Goal: Task Accomplishment & Management: Complete application form

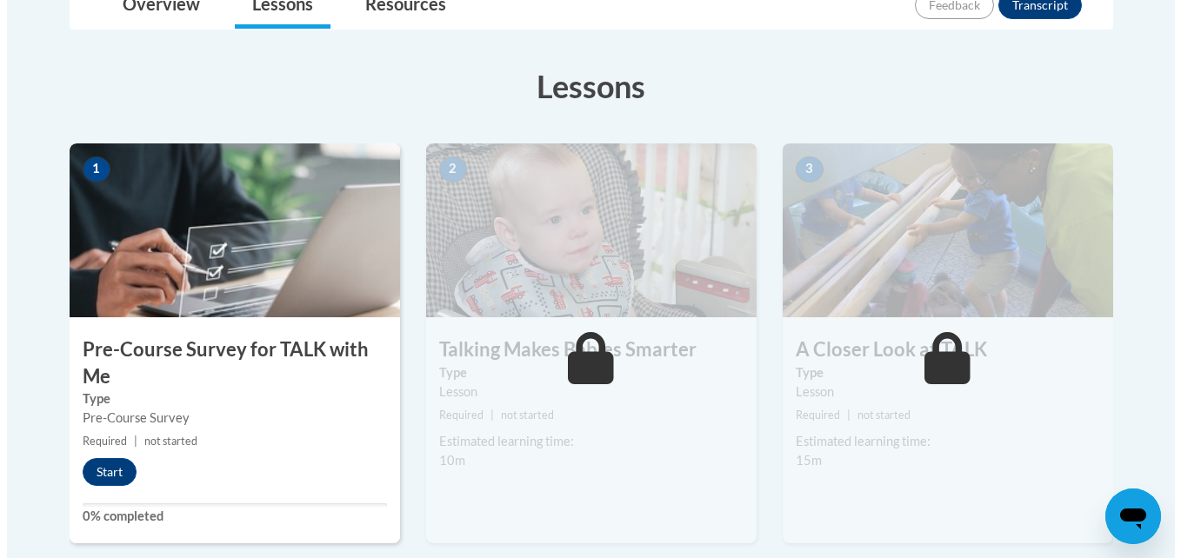
scroll to position [615, 0]
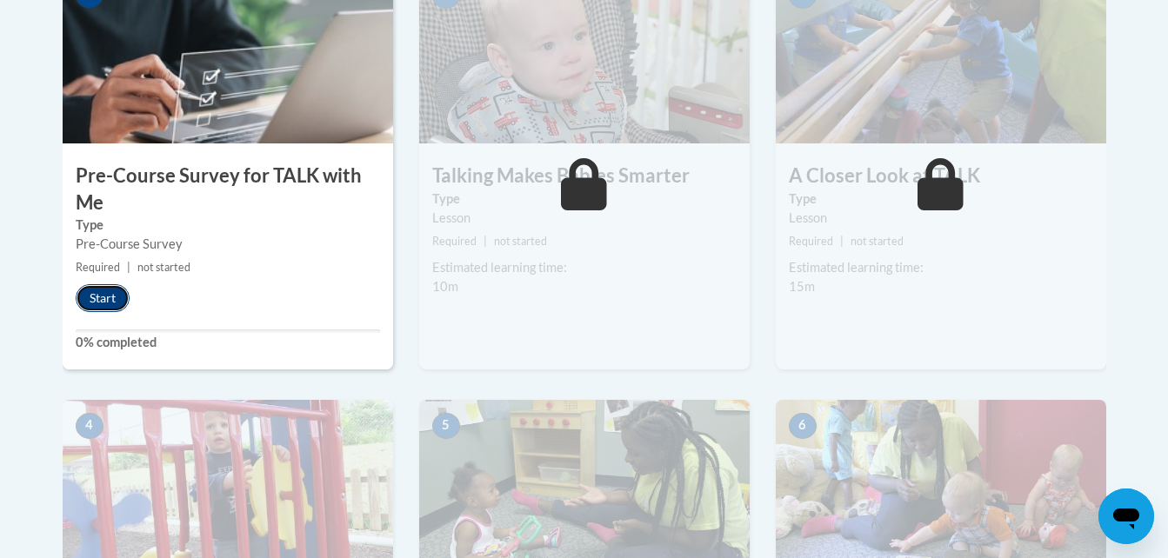
click at [91, 305] on button "Start" at bounding box center [103, 298] width 54 height 28
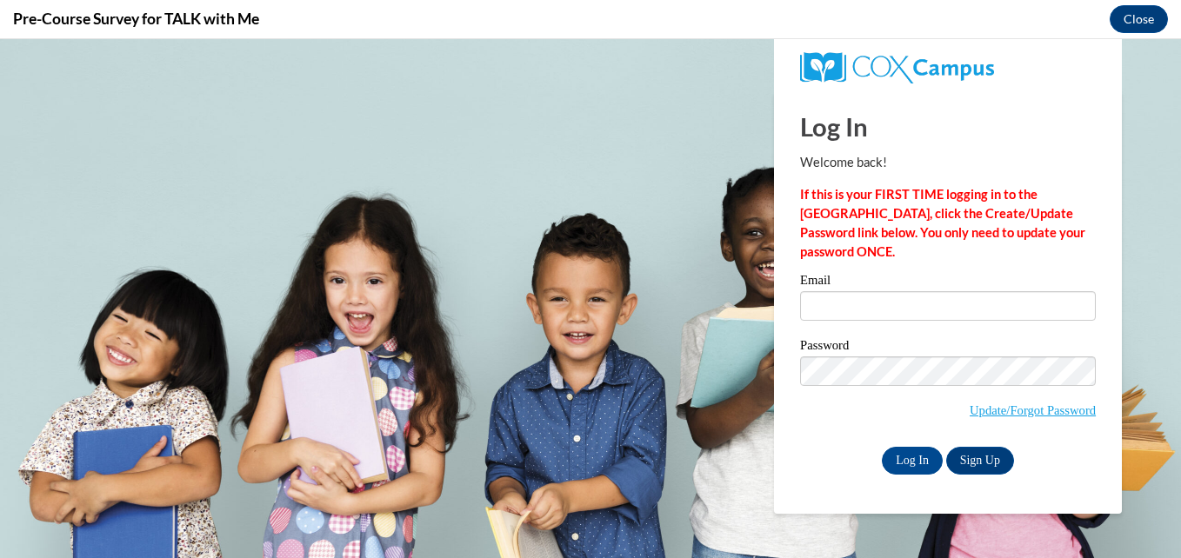
scroll to position [0, 0]
drag, startPoint x: 873, startPoint y: 298, endPoint x: 864, endPoint y: 309, distance: 14.2
click at [866, 307] on input "Email" at bounding box center [948, 306] width 296 height 30
type input "amirsesberry0601@gmail.com"
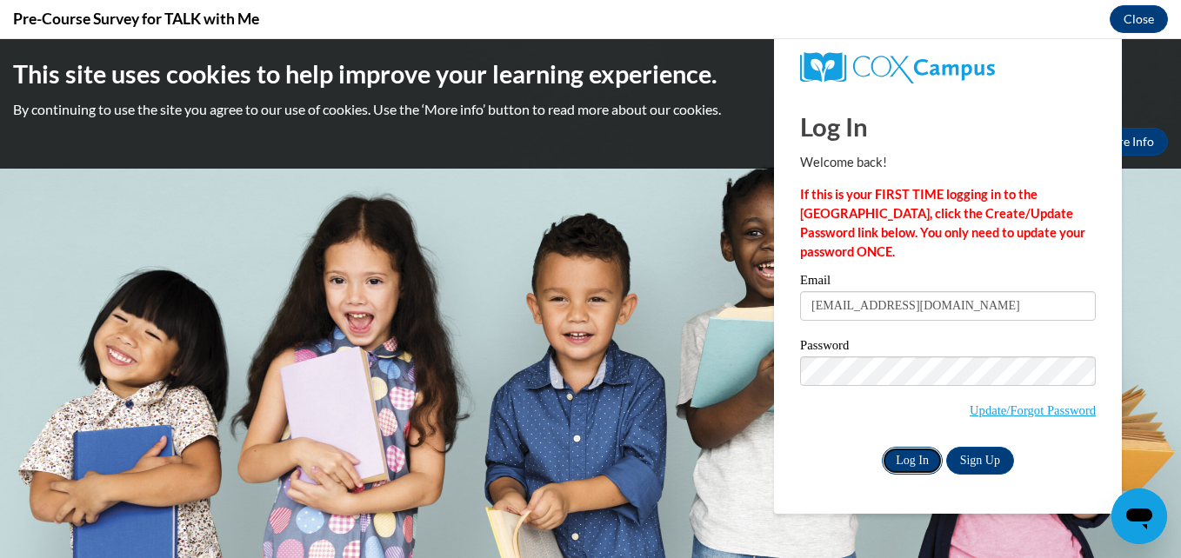
click at [912, 471] on input "Log In" at bounding box center [912, 461] width 61 height 28
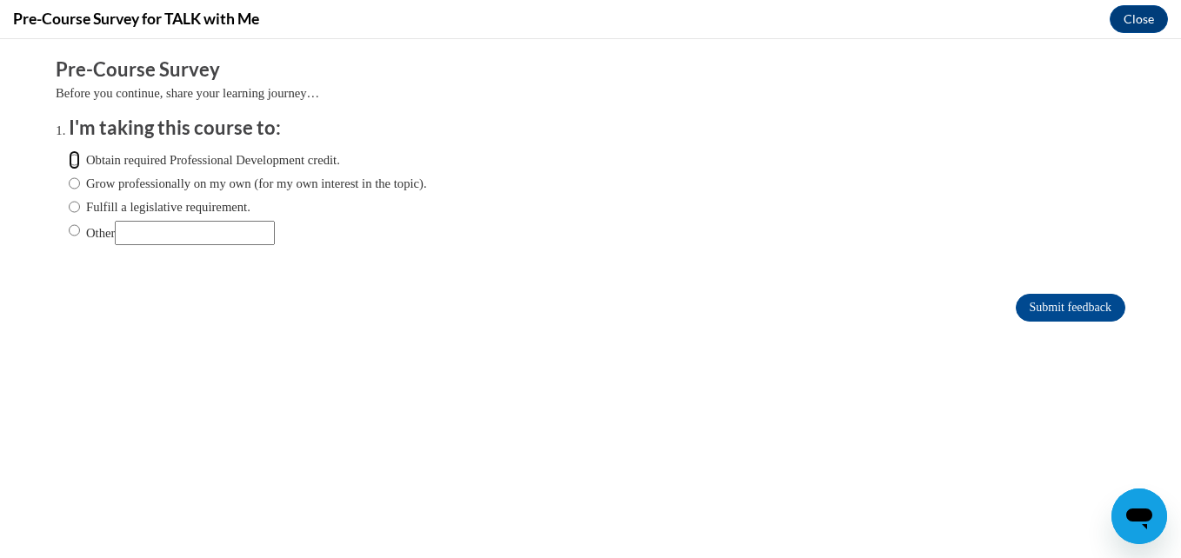
drag, startPoint x: 57, startPoint y: 153, endPoint x: 57, endPoint y: 164, distance: 10.4
click at [69, 155] on input "Obtain required Professional Development credit." at bounding box center [74, 159] width 11 height 19
radio input "true"
click at [1040, 298] on input "Submit feedback" at bounding box center [1071, 308] width 110 height 28
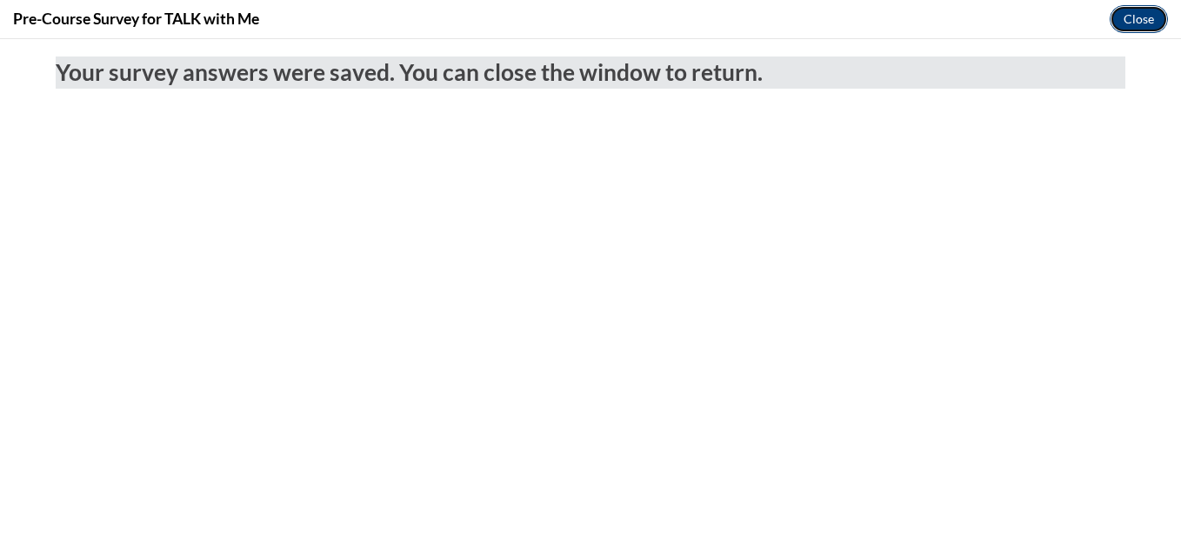
click at [1132, 18] on button "Close" at bounding box center [1139, 19] width 58 height 28
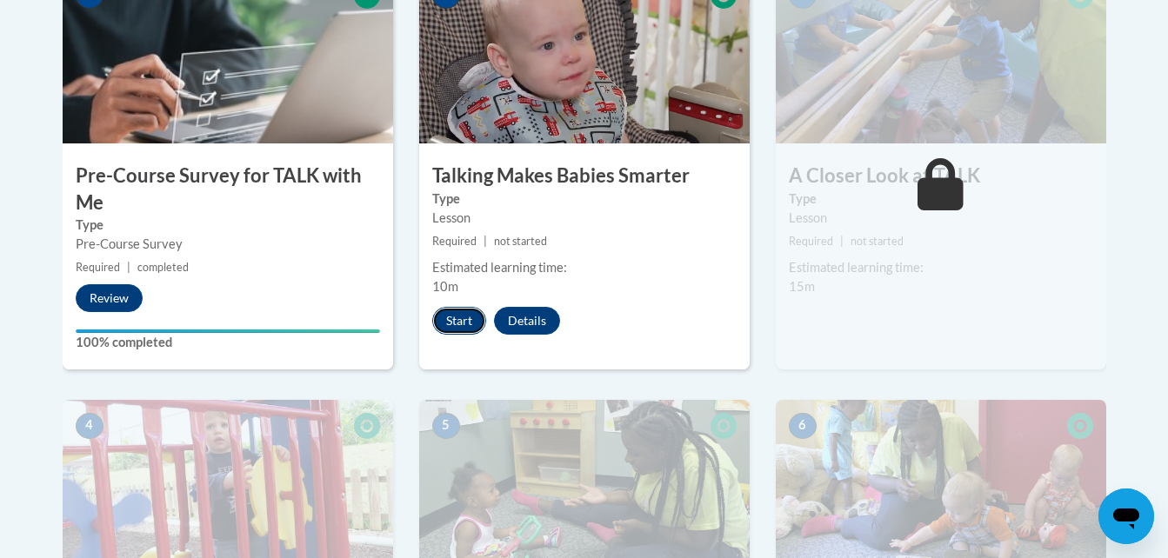
click at [466, 323] on button "Start" at bounding box center [459, 321] width 54 height 28
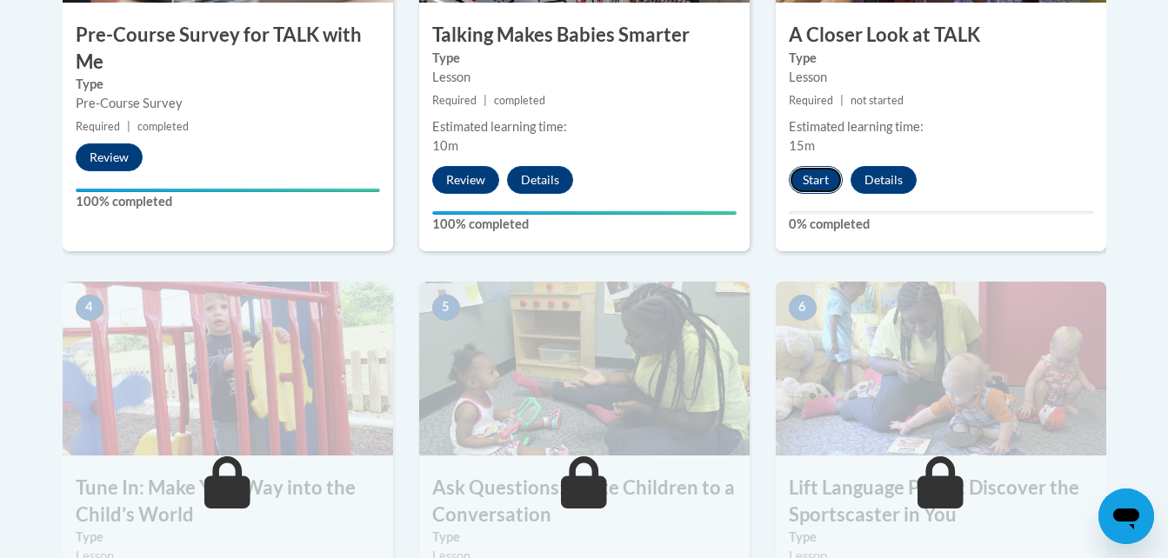
click at [832, 179] on button "Start" at bounding box center [816, 180] width 54 height 28
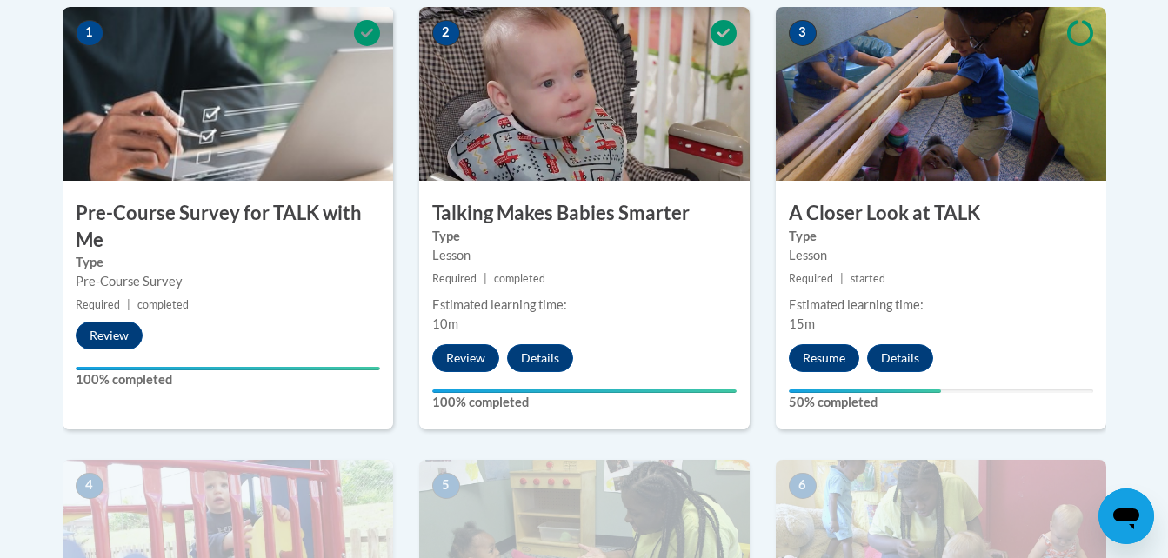
scroll to position [609, 0]
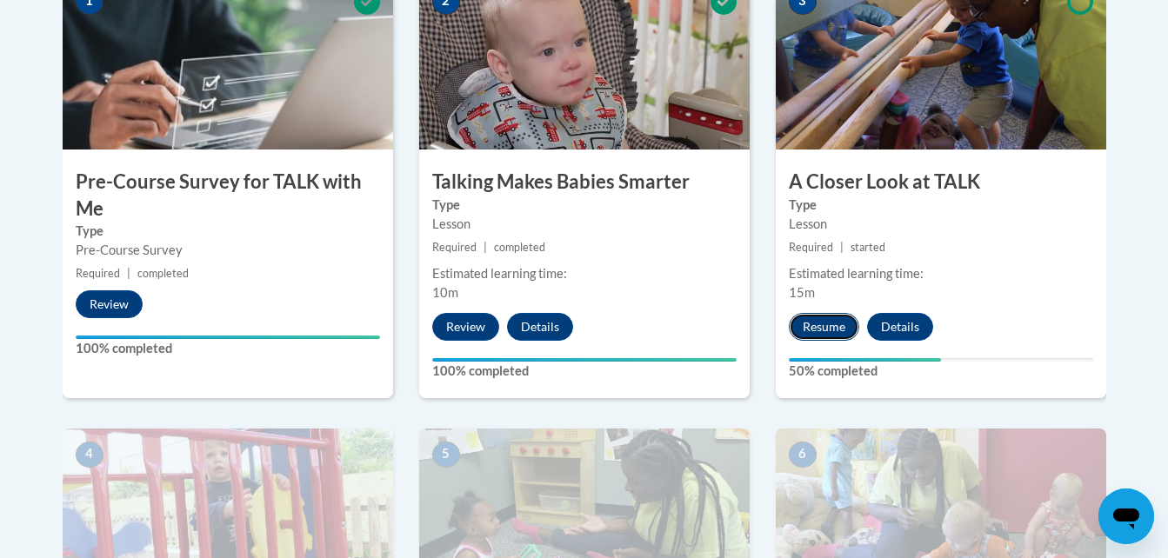
click at [820, 319] on button "Resume" at bounding box center [824, 327] width 70 height 28
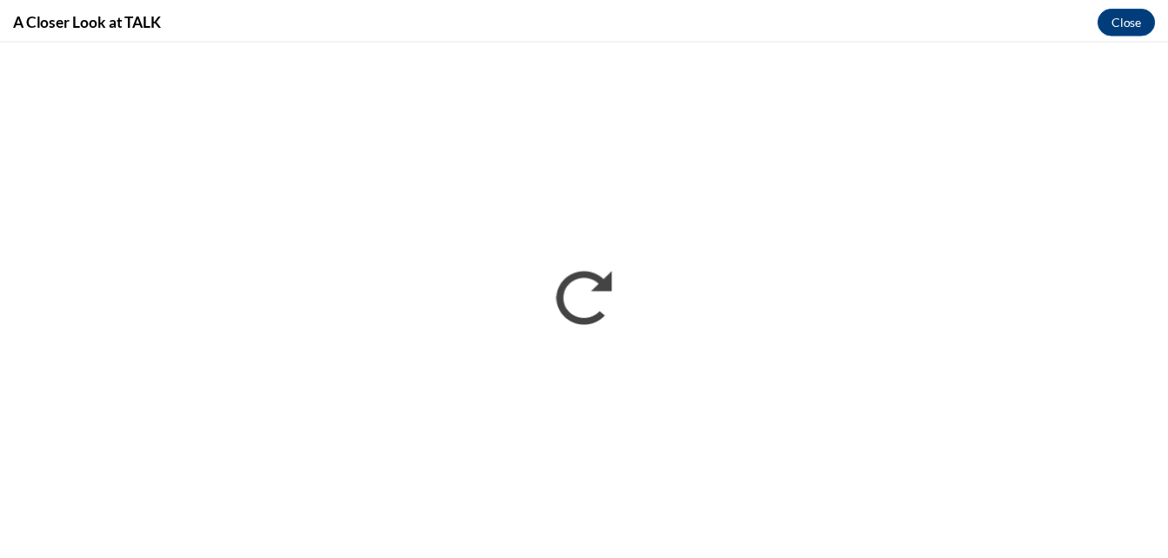
scroll to position [0, 0]
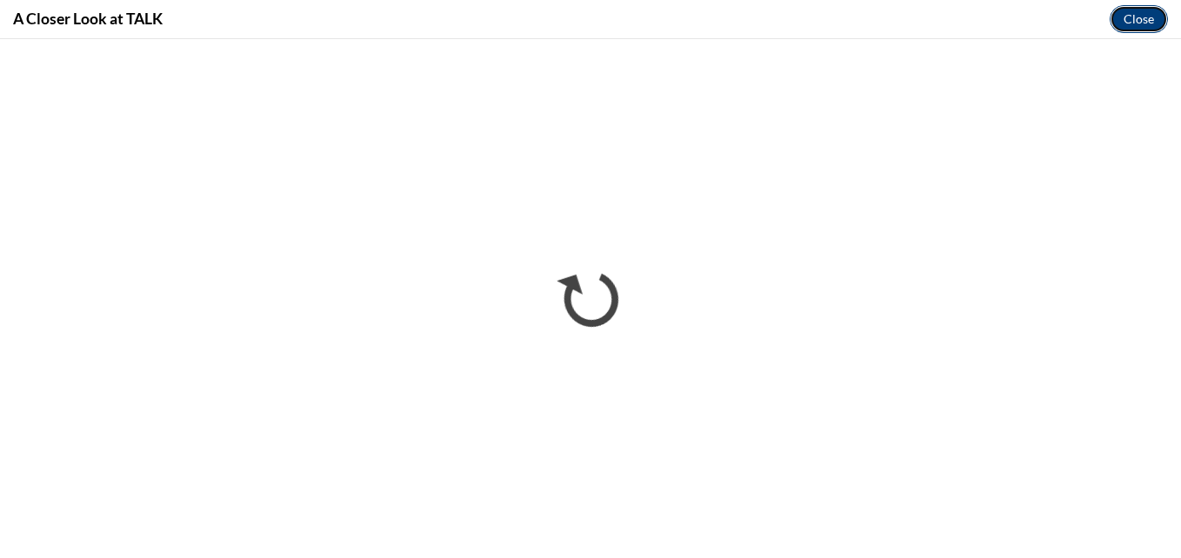
click at [1136, 17] on button "Close" at bounding box center [1139, 19] width 58 height 28
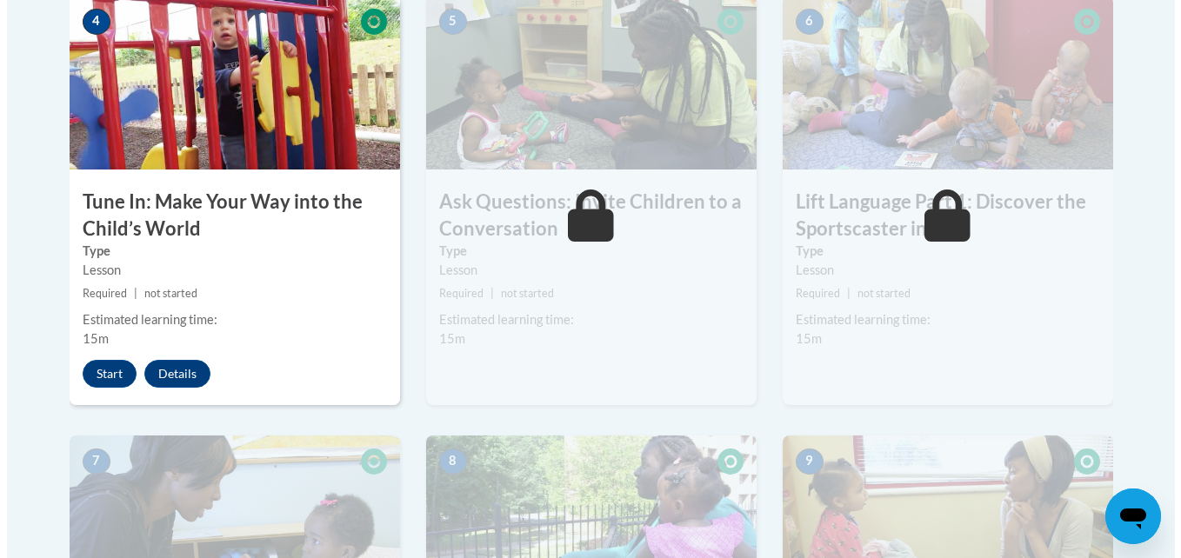
scroll to position [1044, 0]
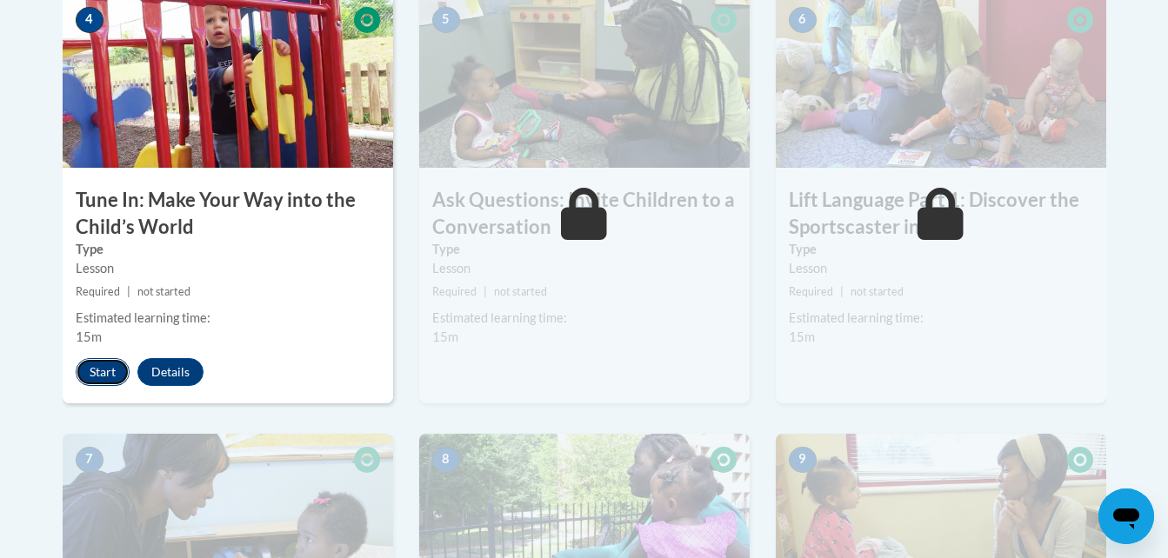
click at [115, 373] on button "Start" at bounding box center [103, 372] width 54 height 28
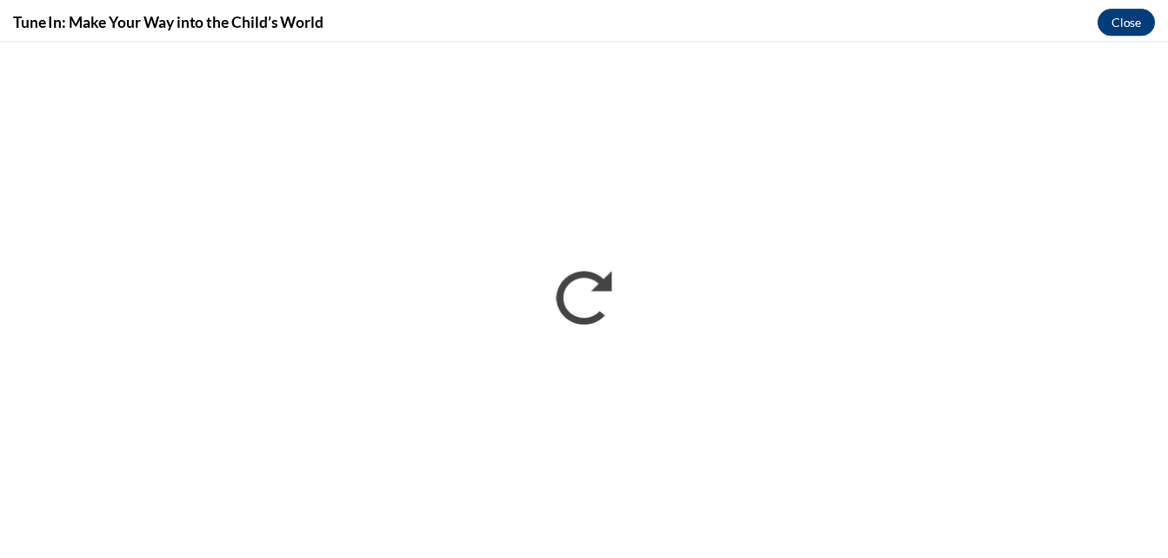
scroll to position [0, 0]
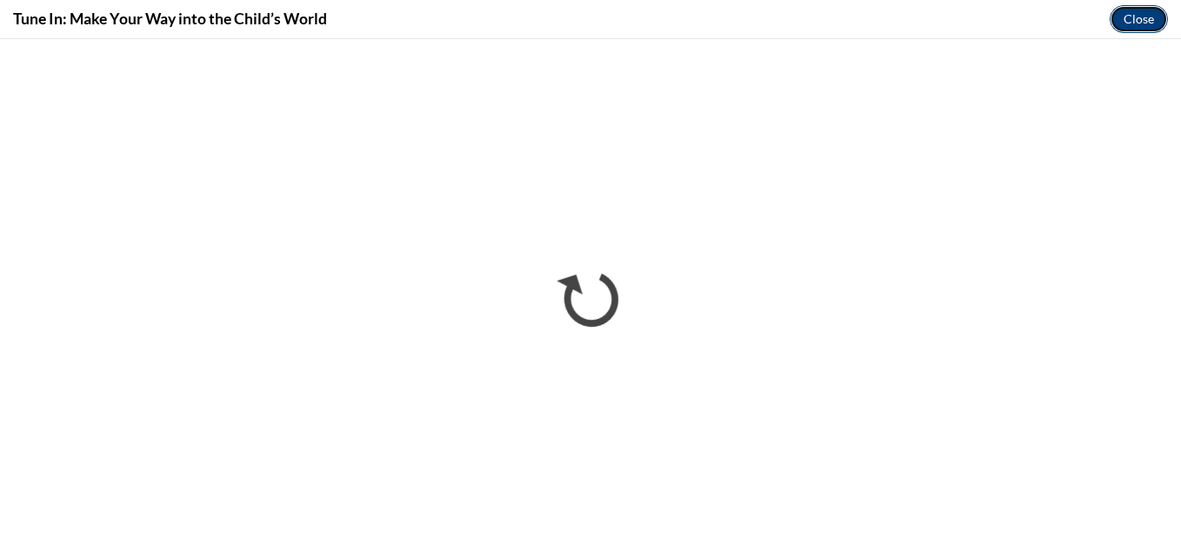
click at [1140, 10] on button "Close" at bounding box center [1139, 19] width 58 height 28
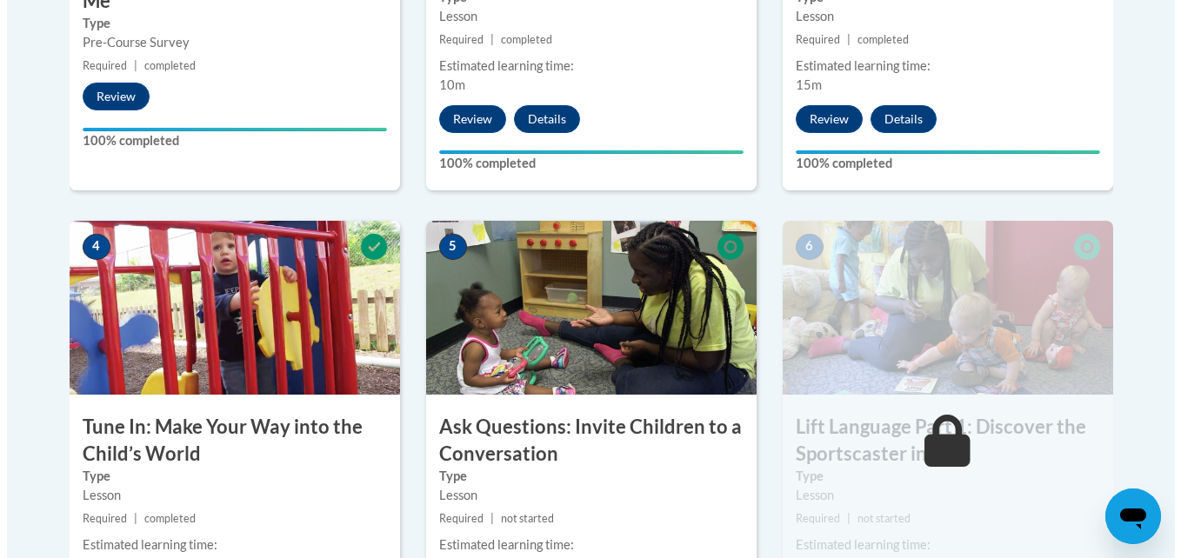
scroll to position [973, 0]
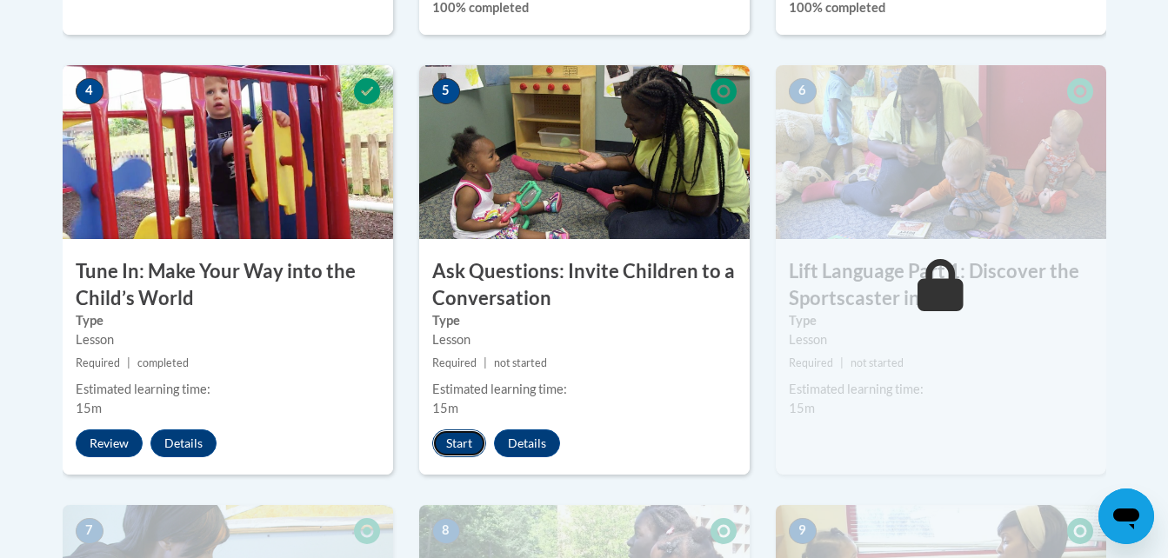
click at [461, 438] on button "Start" at bounding box center [459, 444] width 54 height 28
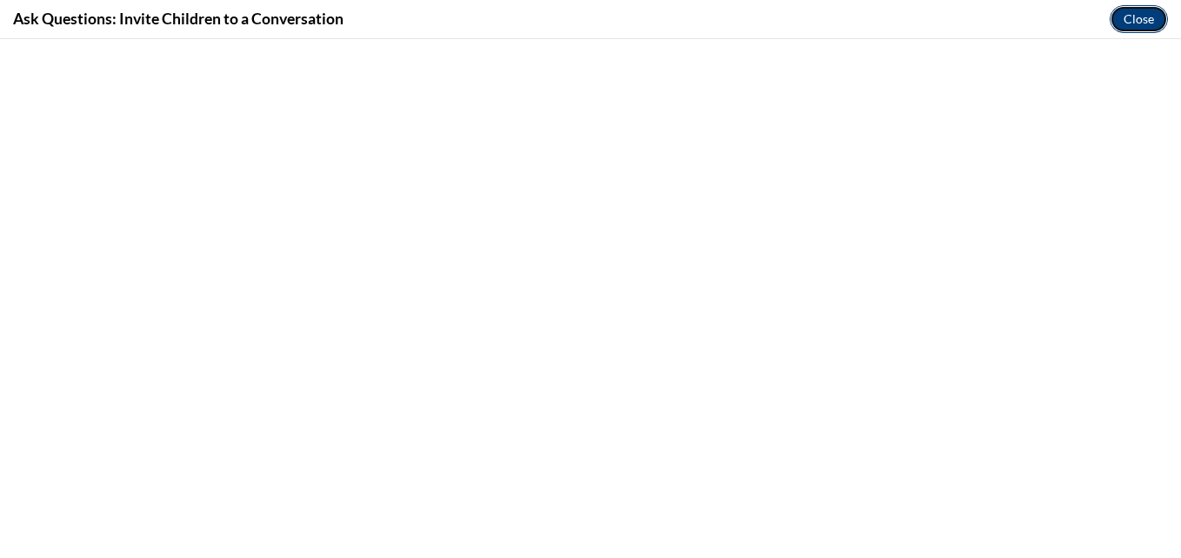
click at [1126, 19] on button "Close" at bounding box center [1139, 19] width 58 height 28
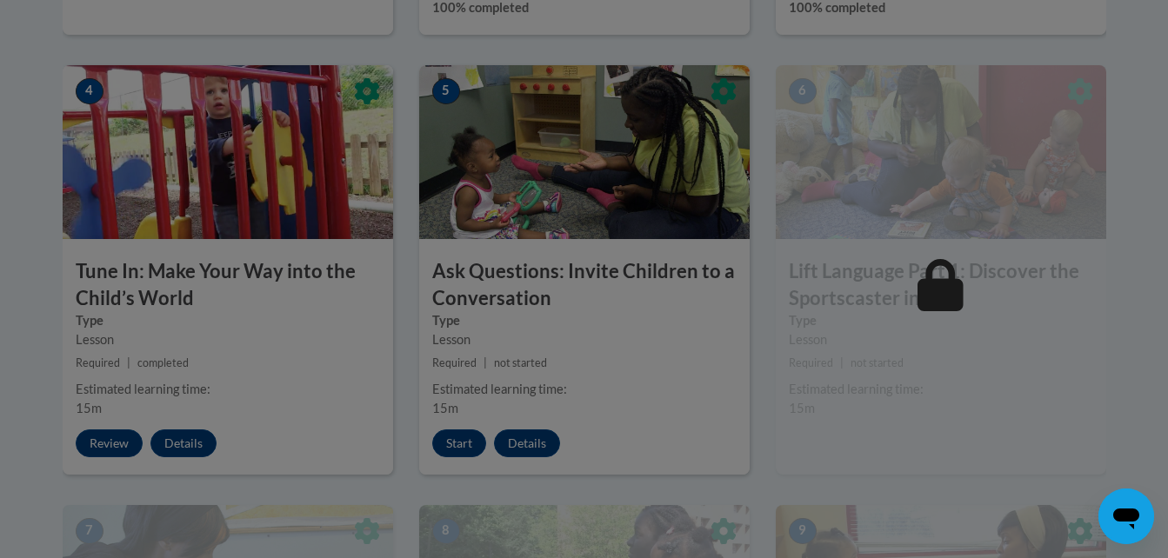
click at [462, 440] on div at bounding box center [584, 279] width 1168 height 558
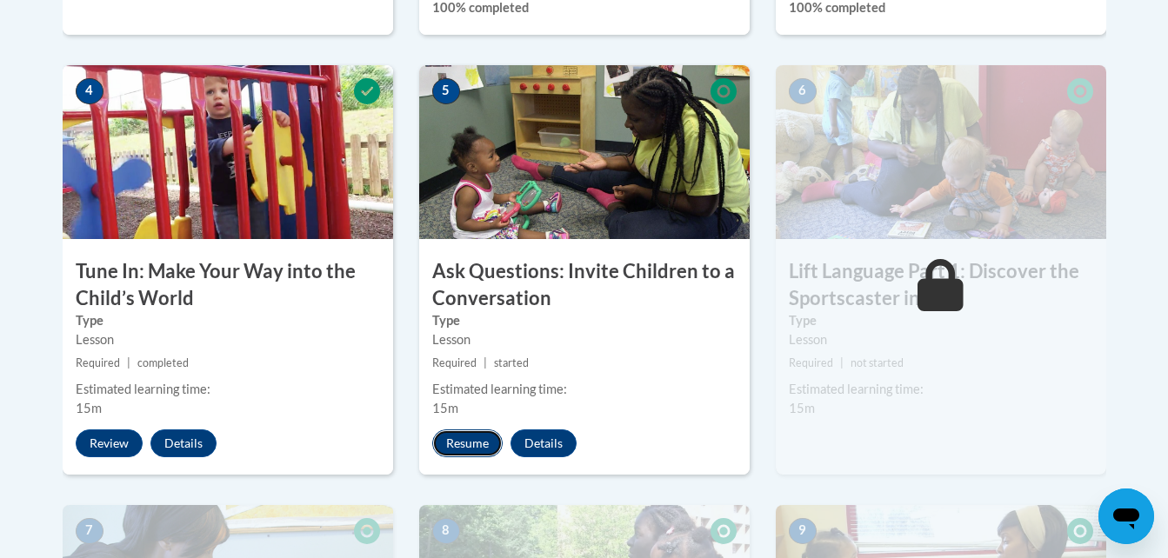
click at [477, 435] on button "Resume" at bounding box center [467, 444] width 70 height 28
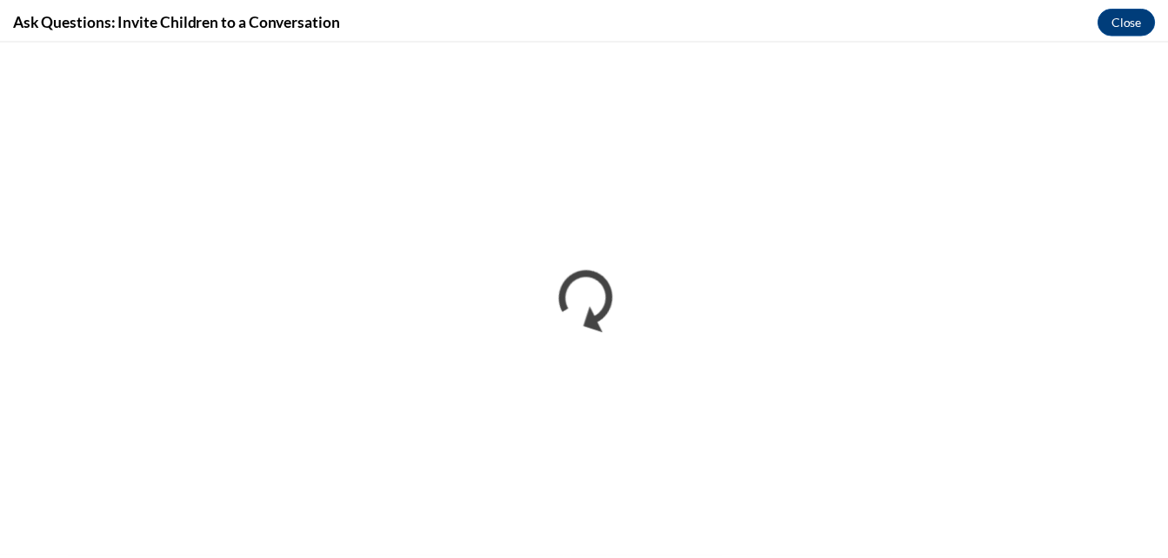
scroll to position [0, 0]
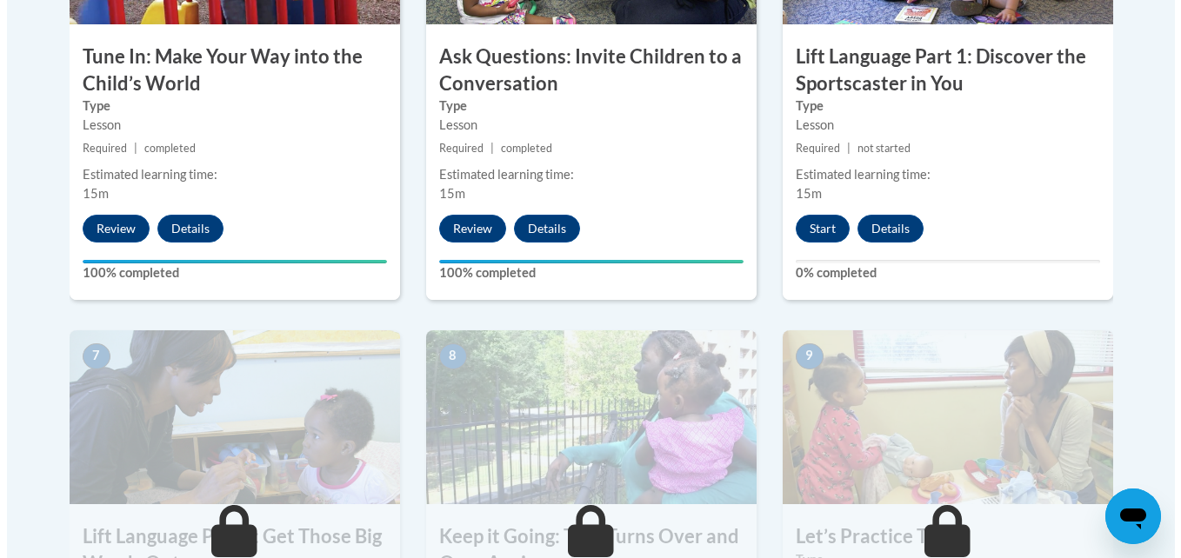
scroll to position [1218, 0]
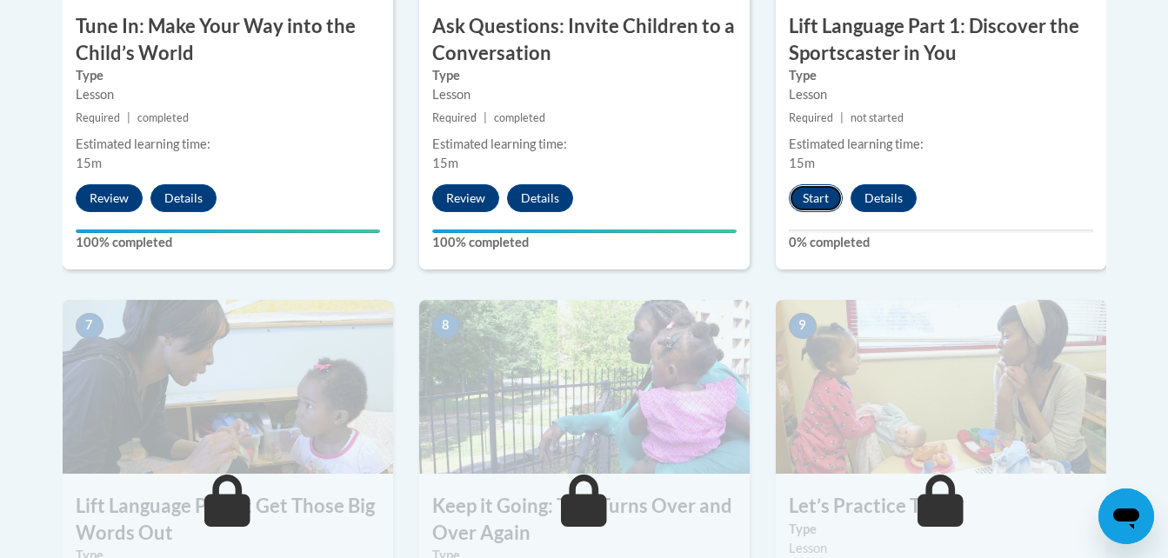
click at [820, 195] on button "Start" at bounding box center [816, 198] width 54 height 28
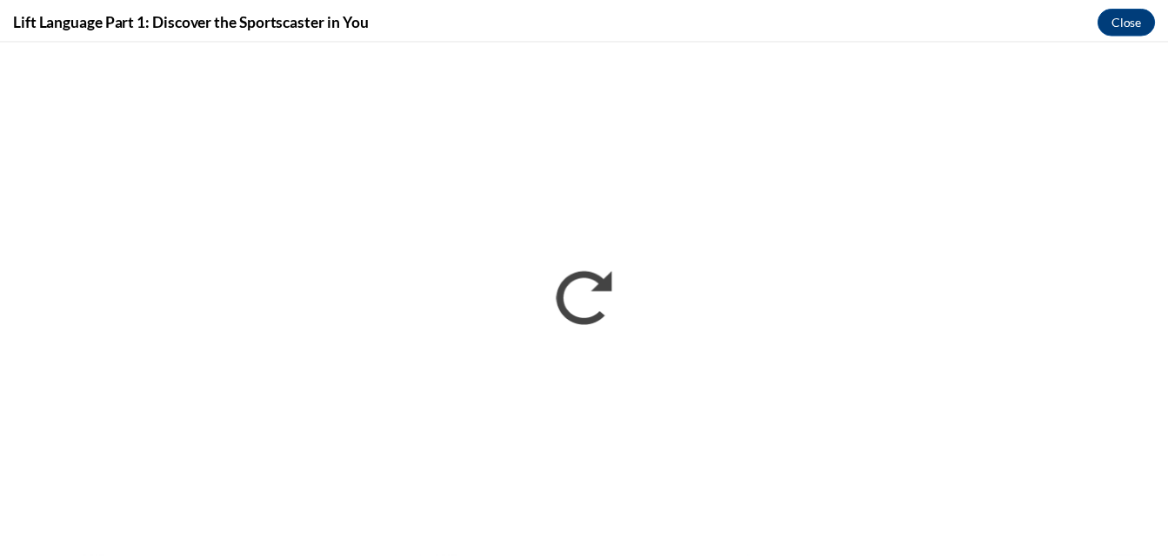
scroll to position [0, 0]
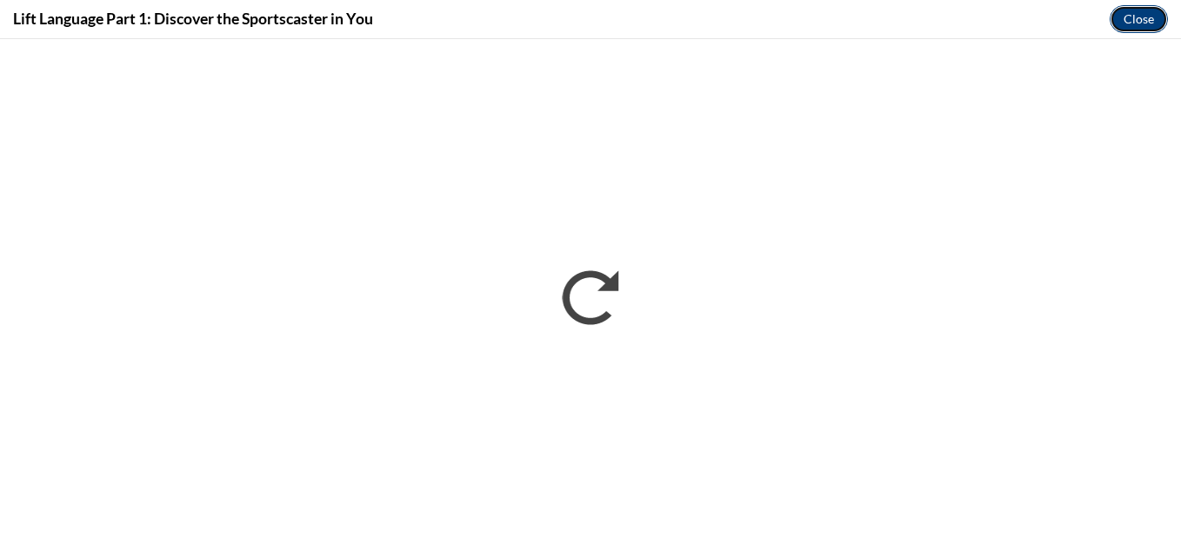
drag, startPoint x: 1131, startPoint y: 18, endPoint x: 1131, endPoint y: 48, distance: 29.6
click at [1131, 18] on button "Close" at bounding box center [1139, 19] width 58 height 28
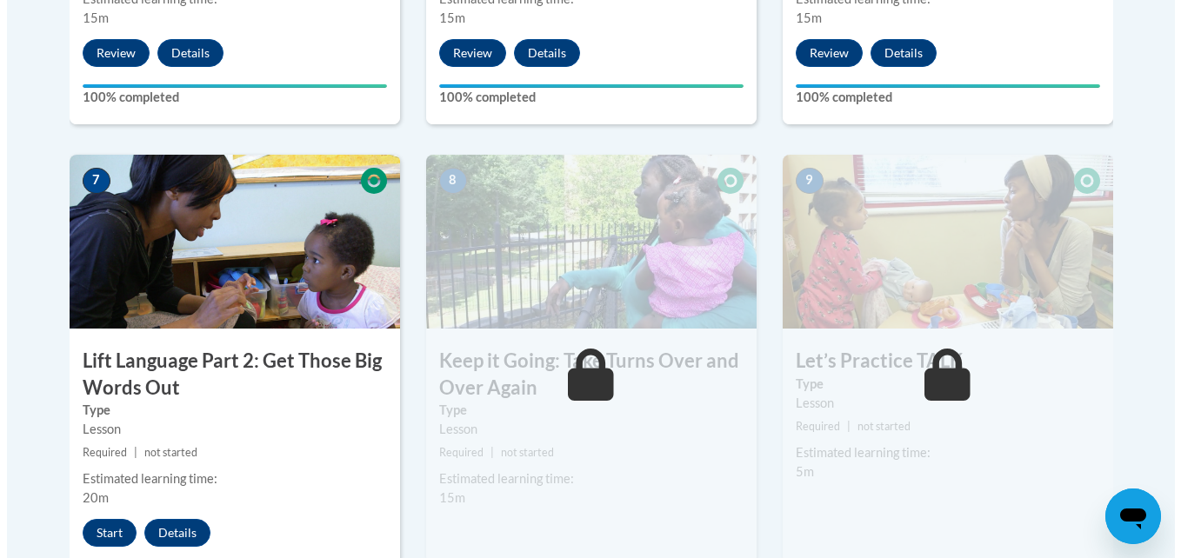
scroll to position [1479, 0]
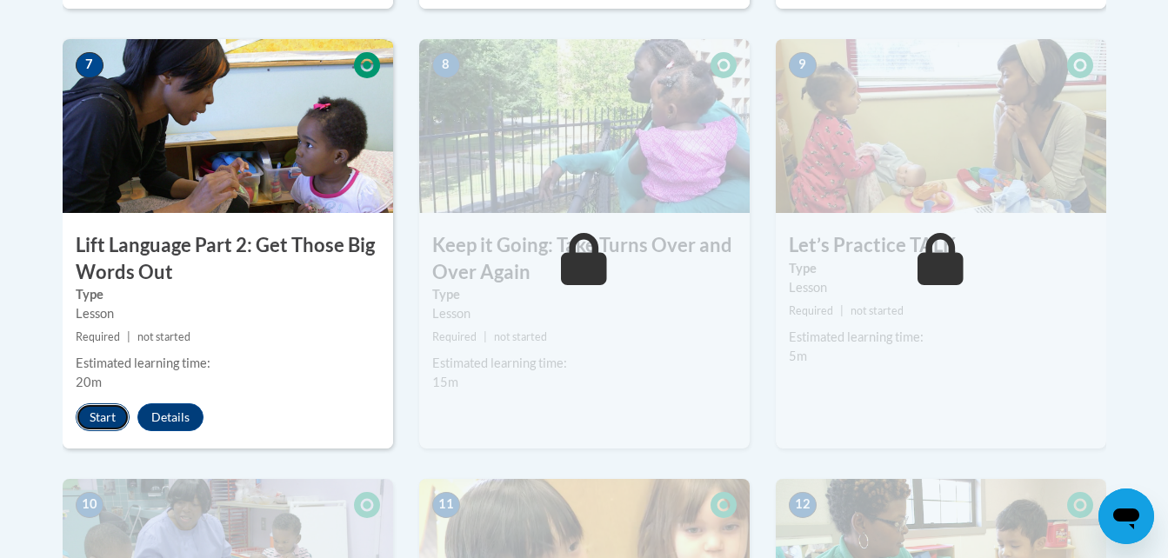
click at [87, 409] on button "Start" at bounding box center [103, 418] width 54 height 28
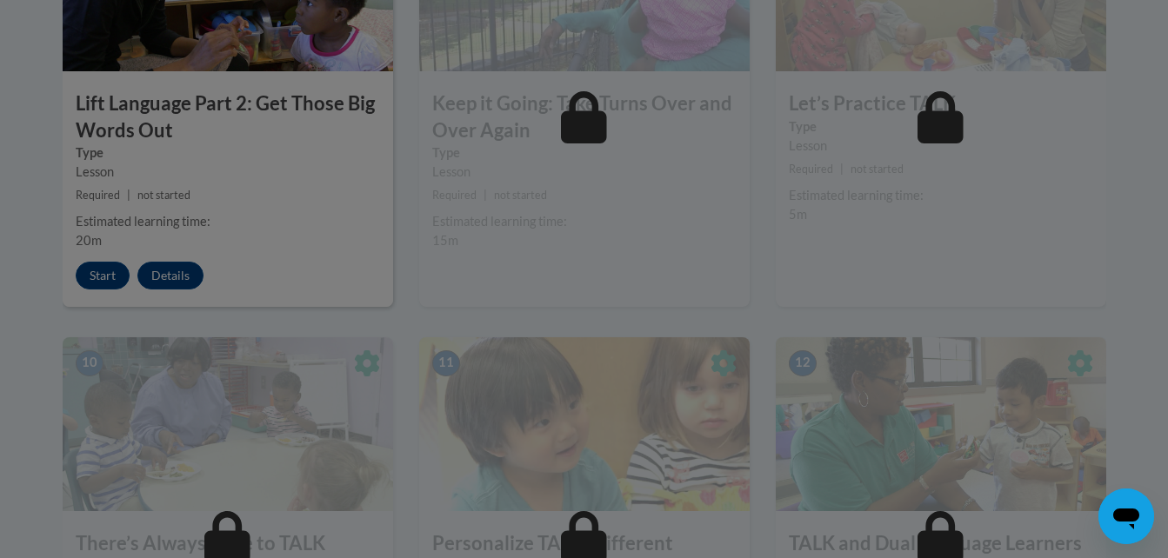
scroll to position [1740, 0]
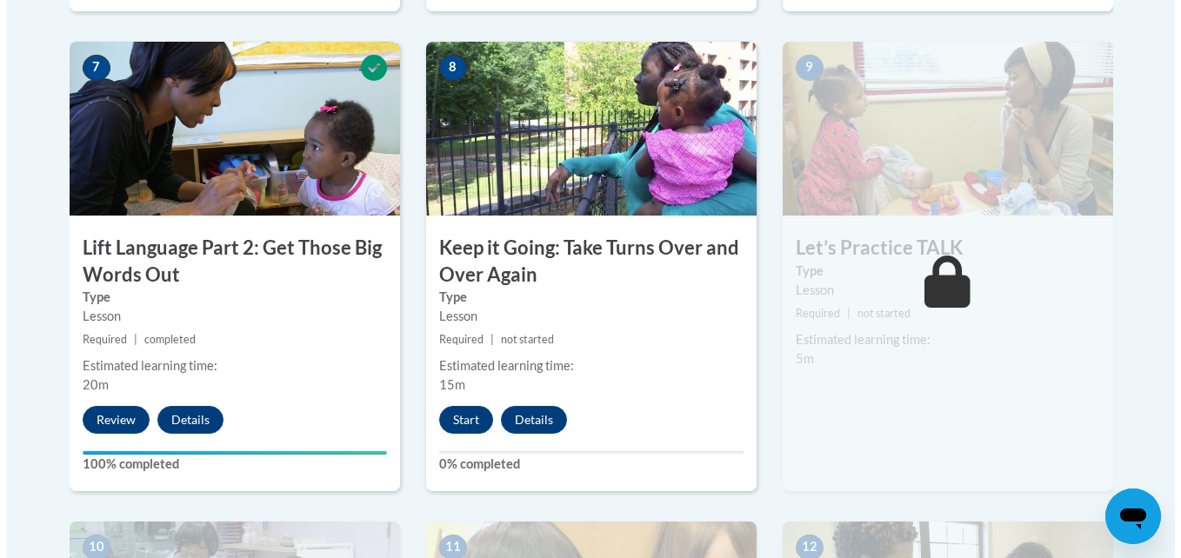
scroll to position [1479, 0]
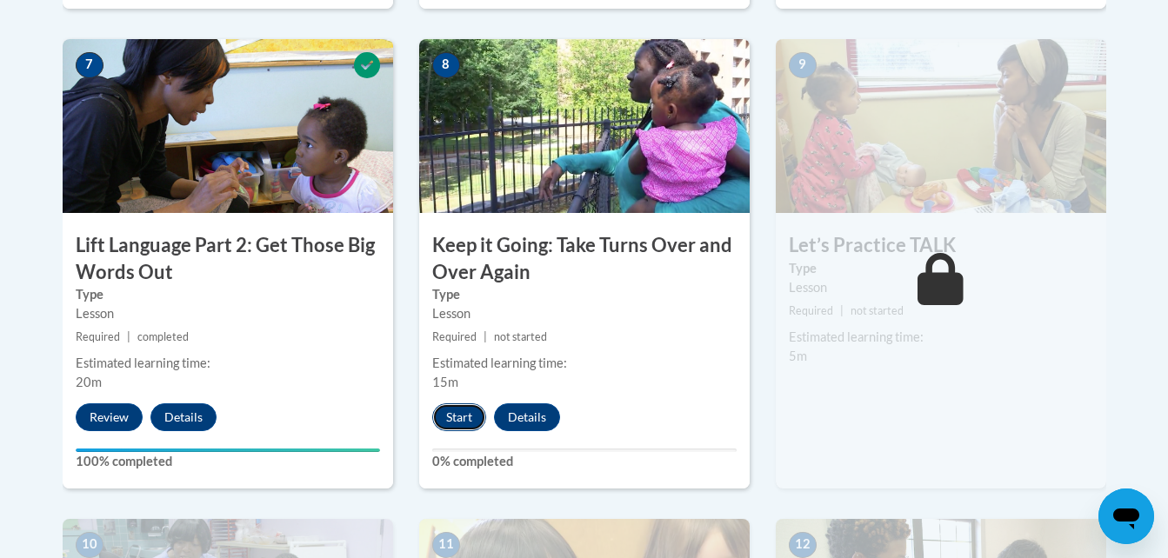
click at [459, 412] on button "Start" at bounding box center [459, 418] width 54 height 28
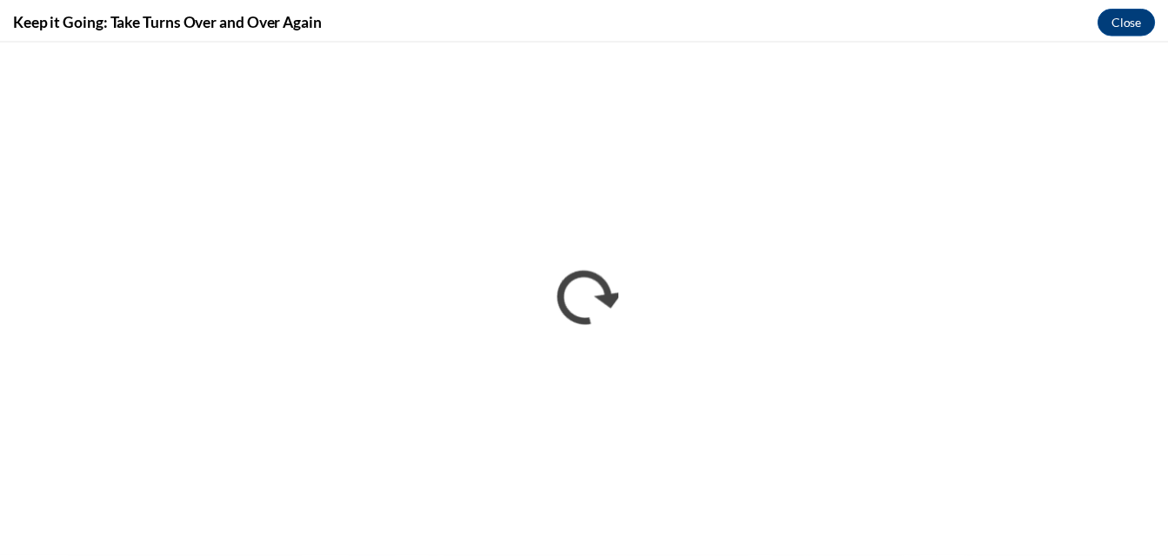
scroll to position [0, 0]
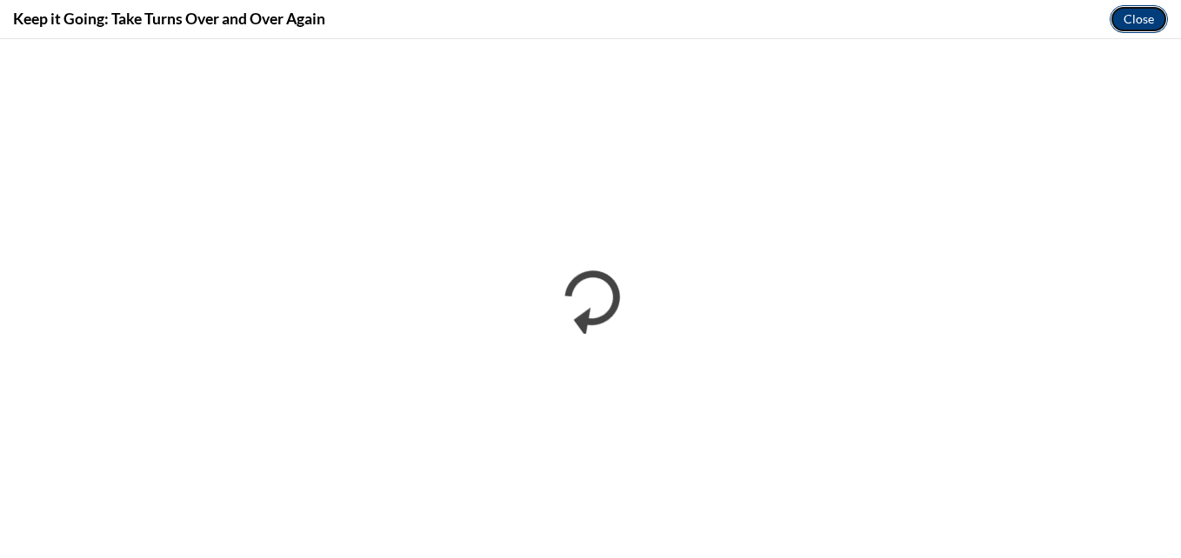
click at [1136, 19] on button "Close" at bounding box center [1139, 19] width 58 height 28
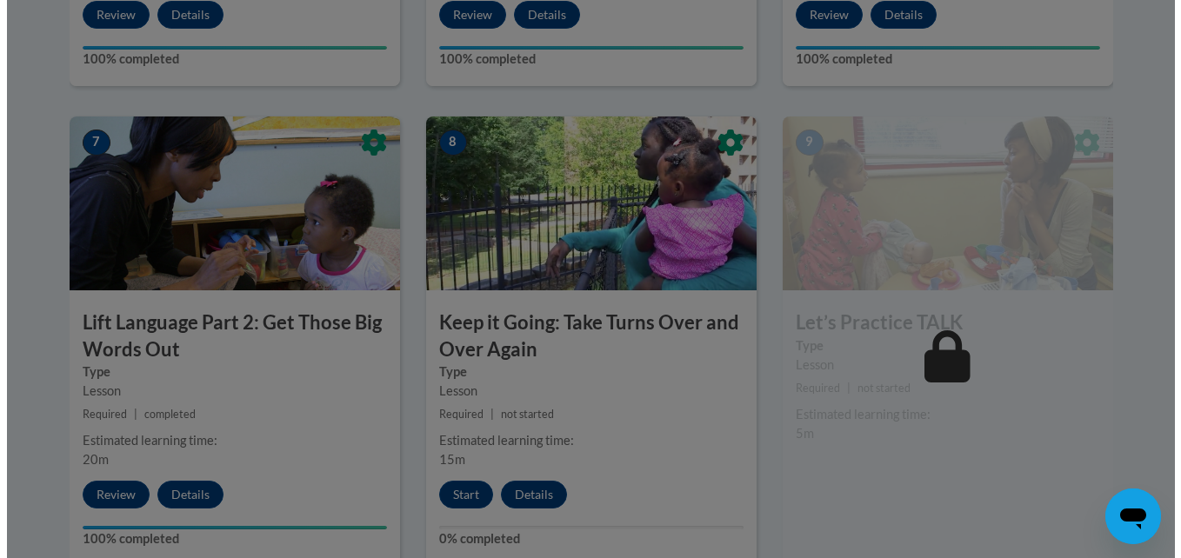
scroll to position [1392, 0]
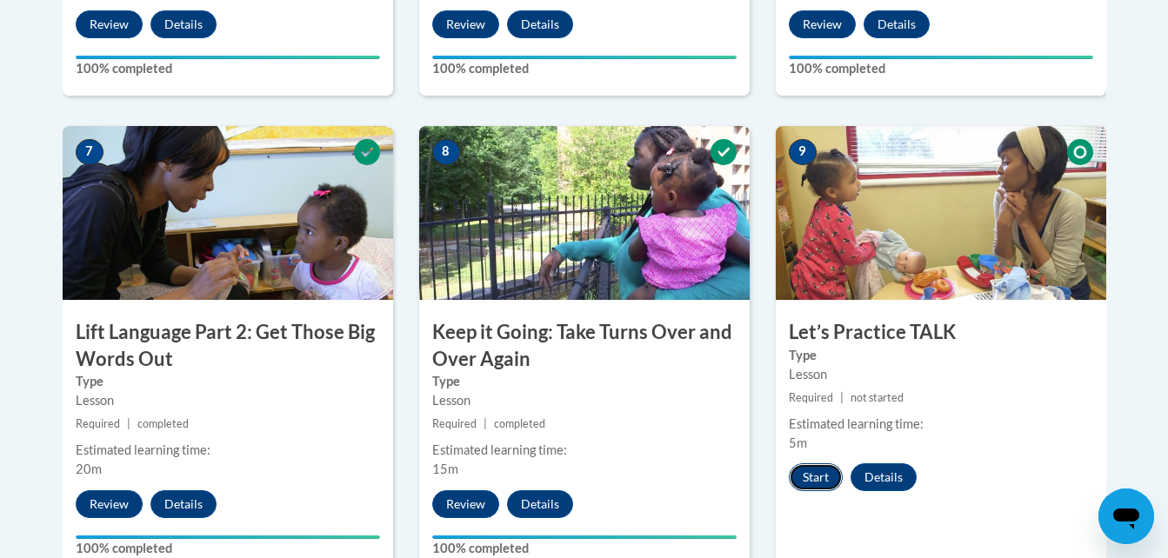
click at [826, 481] on button "Start" at bounding box center [816, 478] width 54 height 28
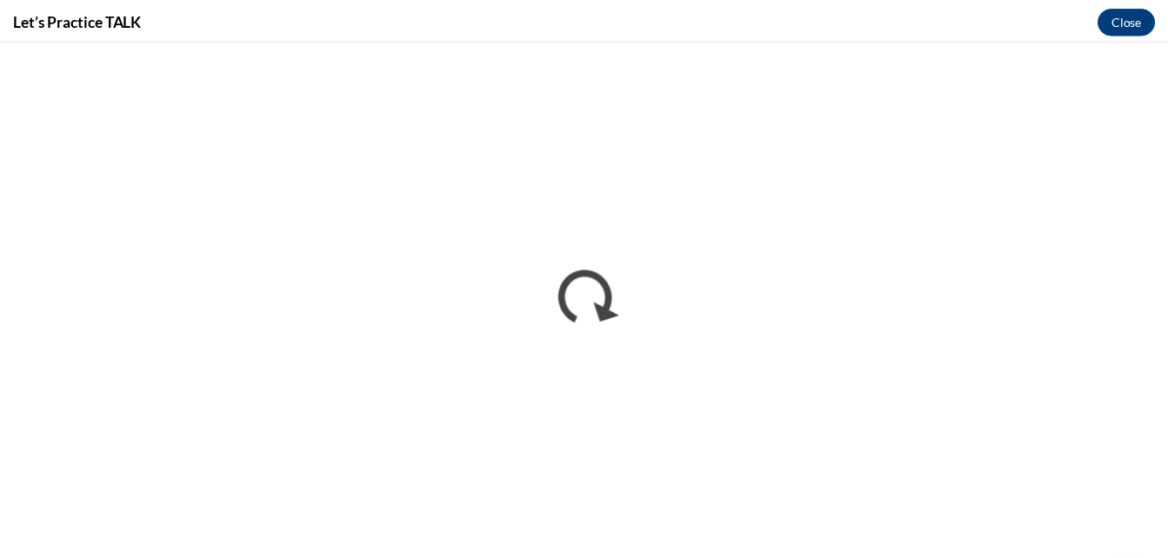
scroll to position [0, 0]
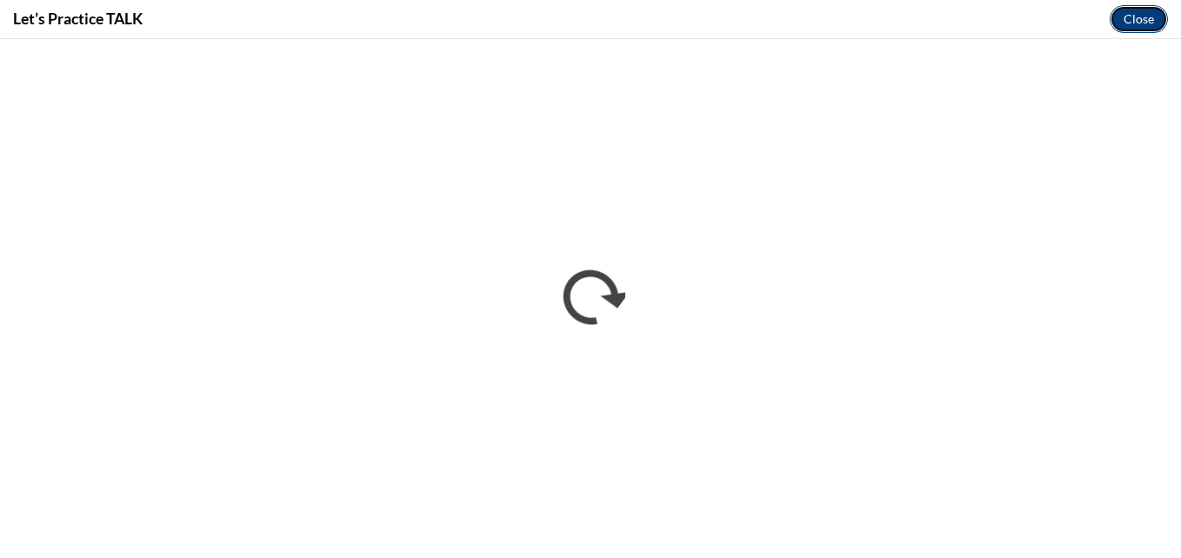
click at [1135, 19] on button "Close" at bounding box center [1139, 19] width 58 height 28
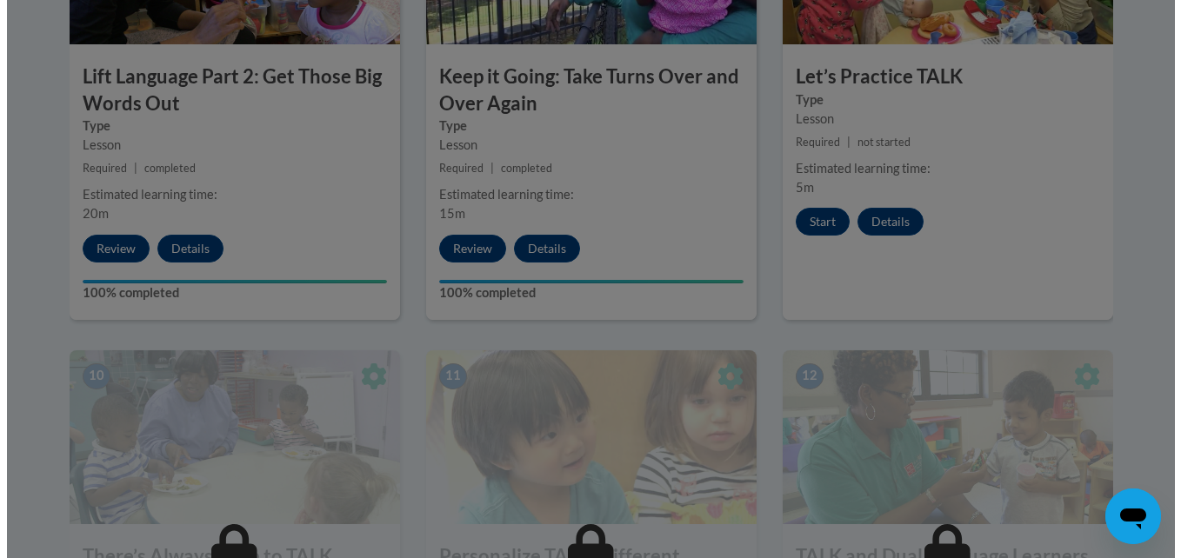
scroll to position [1653, 0]
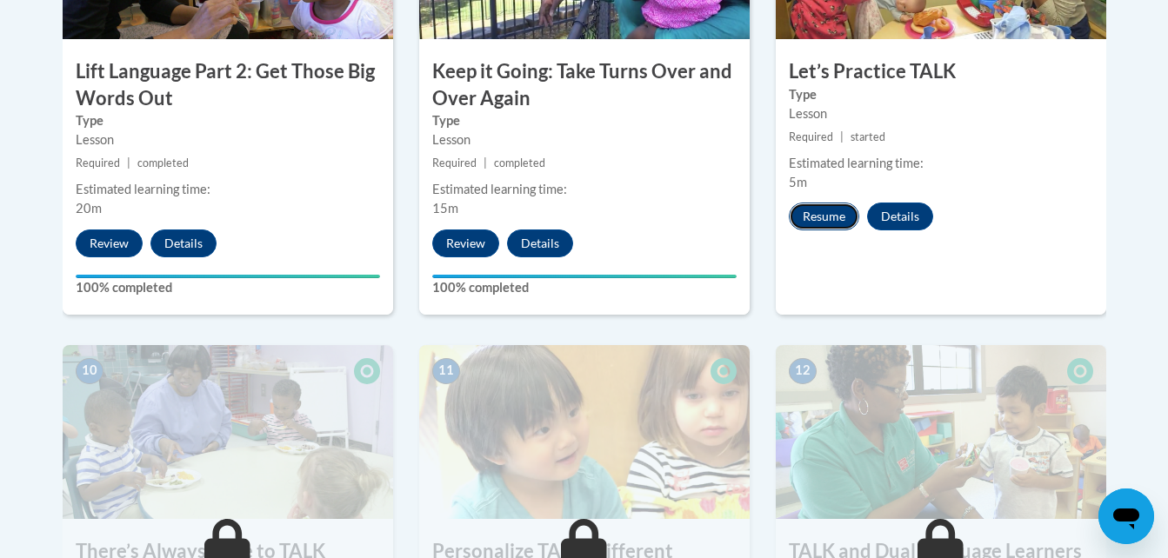
click at [823, 218] on button "Resume" at bounding box center [824, 217] width 70 height 28
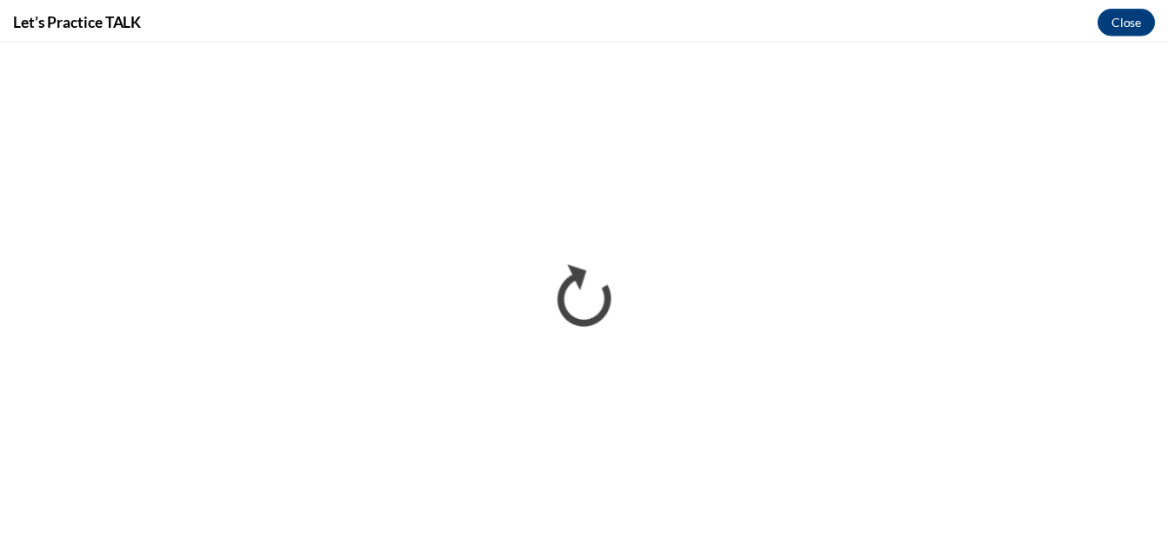
scroll to position [0, 0]
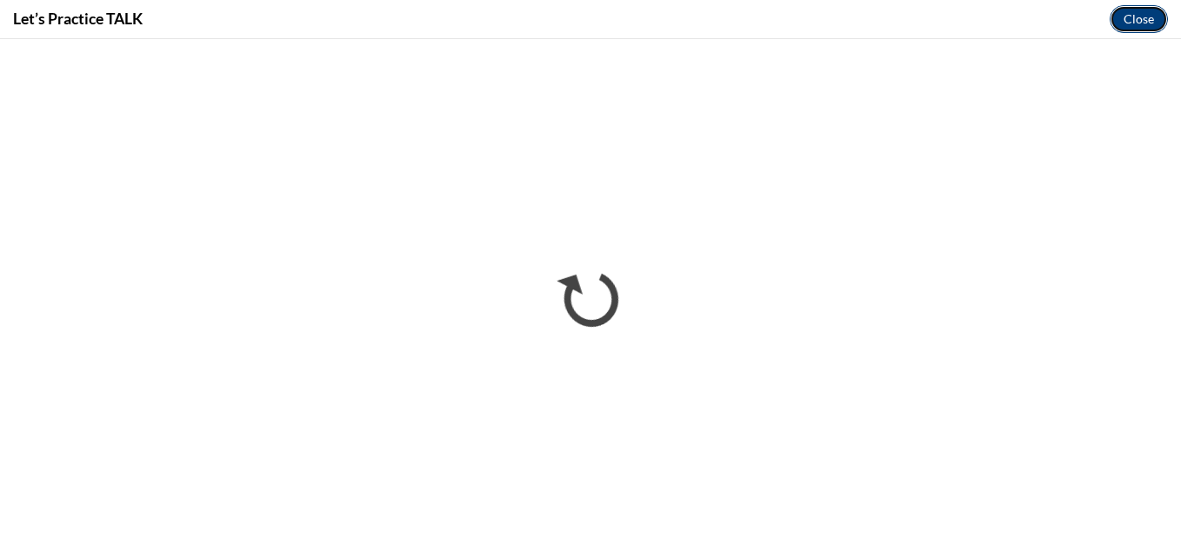
click at [1127, 26] on button "Close" at bounding box center [1139, 19] width 58 height 28
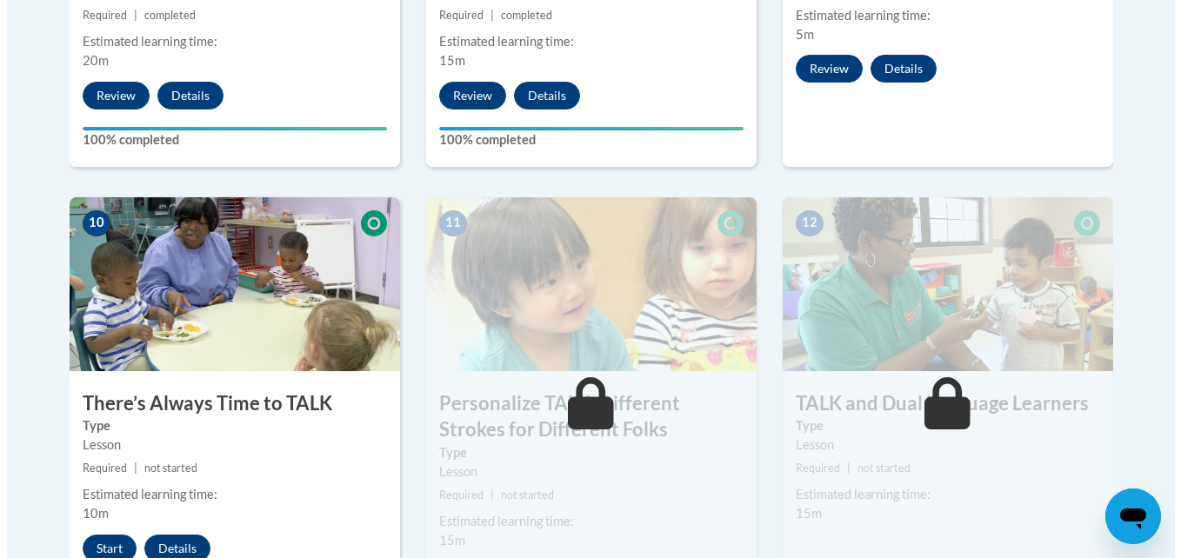
scroll to position [1914, 0]
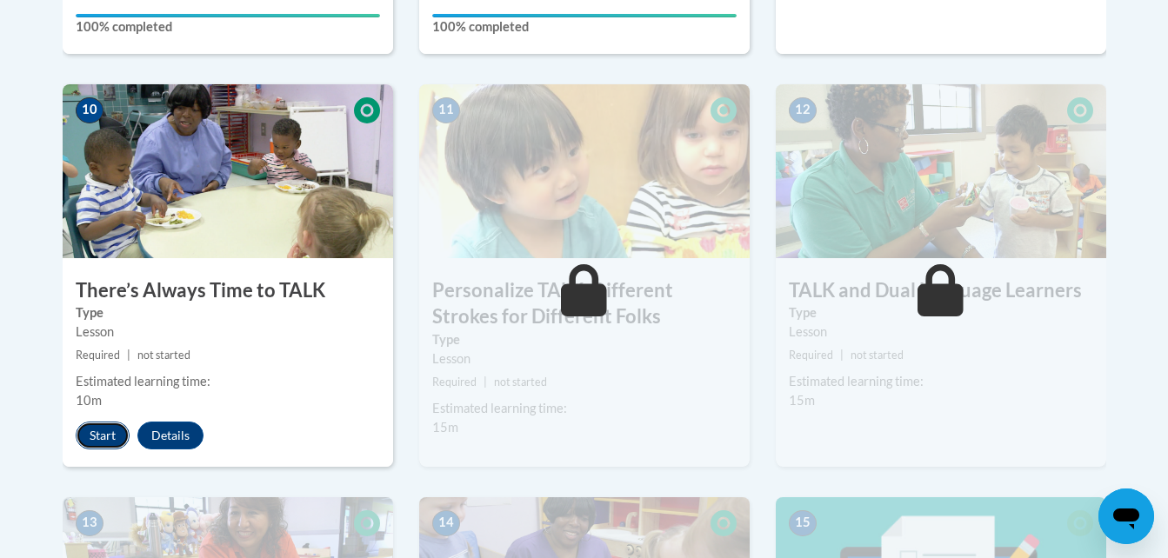
click at [97, 431] on button "Start" at bounding box center [103, 436] width 54 height 28
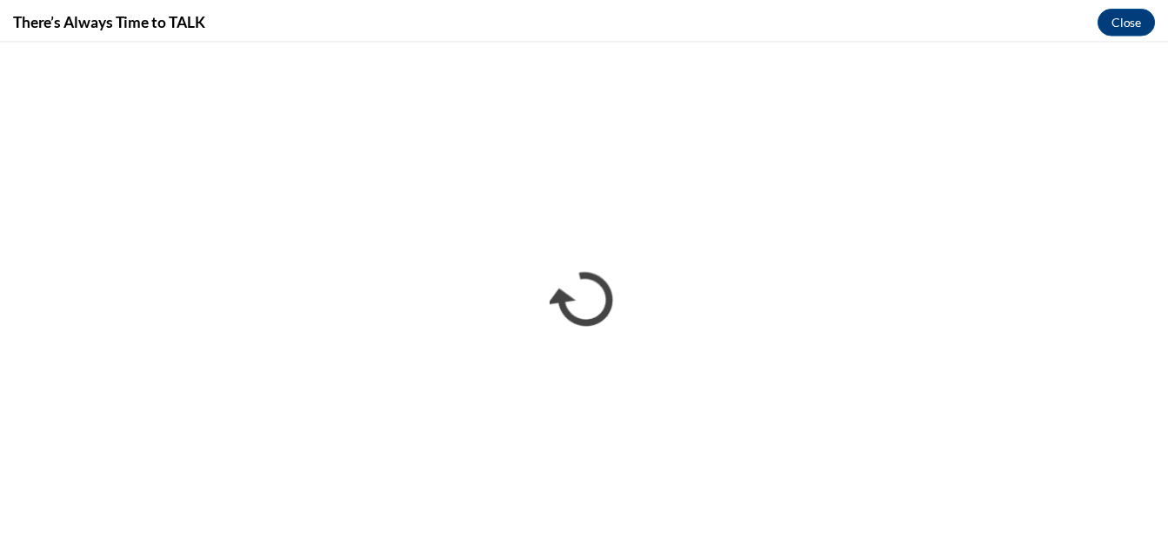
scroll to position [0, 0]
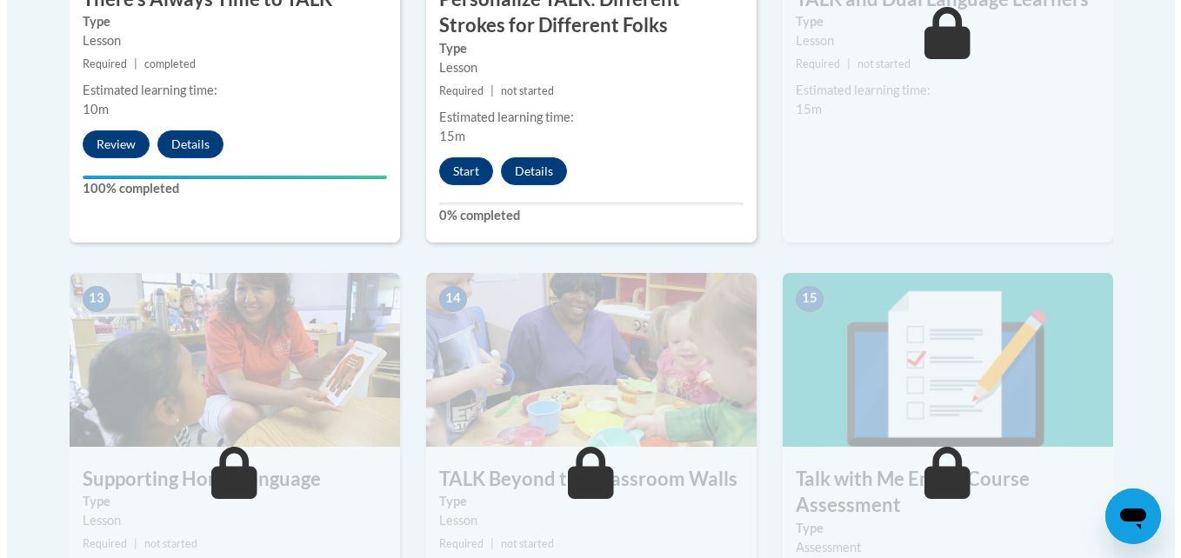
scroll to position [2175, 0]
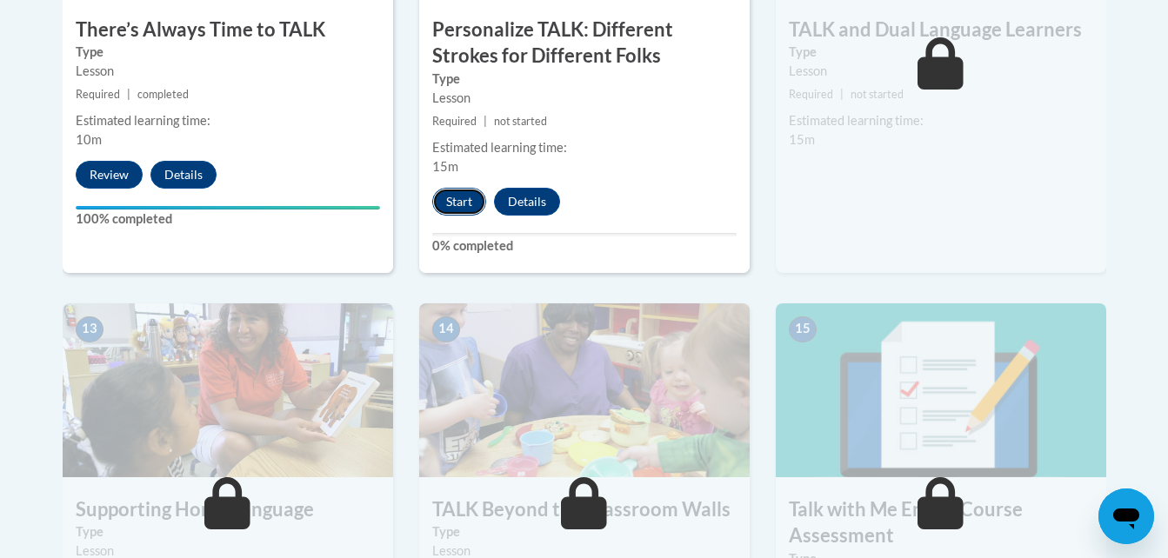
click at [466, 192] on button "Start" at bounding box center [459, 202] width 54 height 28
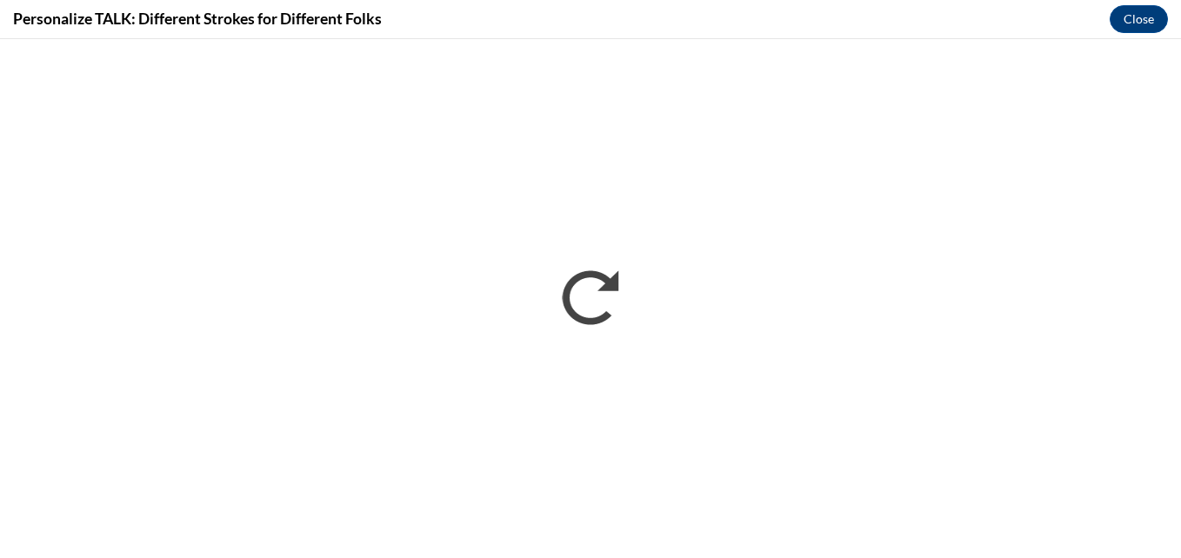
scroll to position [0, 0]
